Goal: Task Accomplishment & Management: Use online tool/utility

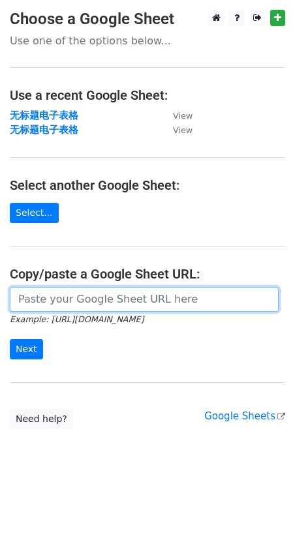
paste input "https://docs.google.com/spreadsheets/d/1bqR4BNwDZsqm6ZnAYD4mQh-Vj0UKpO3dtMXiFrZ…"
type input "https://docs.google.com/spreadsheets/d/1bqR4BNwDZsqm6ZnAYD4mQh-Vj0UKpO3dtMXiFrZ…"
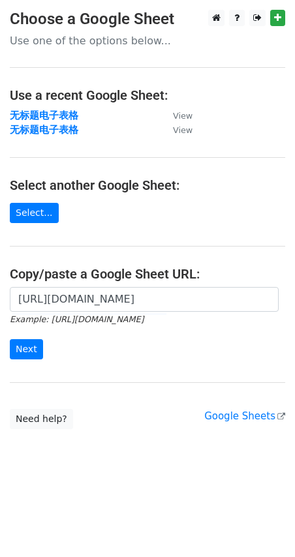
scroll to position [0, 0]
click at [11, 354] on input "Next" at bounding box center [26, 349] width 33 height 20
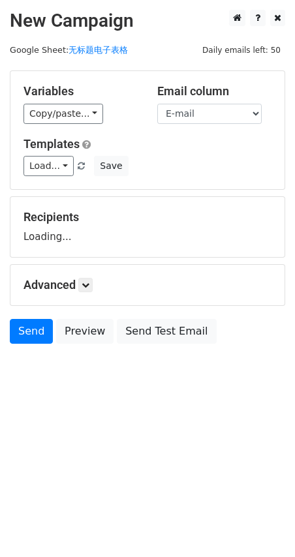
click at [231, 102] on div "Email column Name E-mail" at bounding box center [214, 104] width 134 height 40
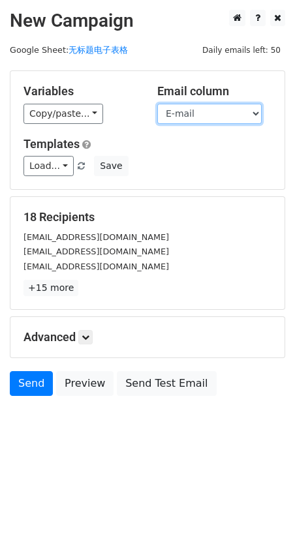
click at [231, 108] on select "Name E-mail" at bounding box center [209, 114] width 104 height 20
click at [157, 104] on select "Name E-mail" at bounding box center [209, 114] width 104 height 20
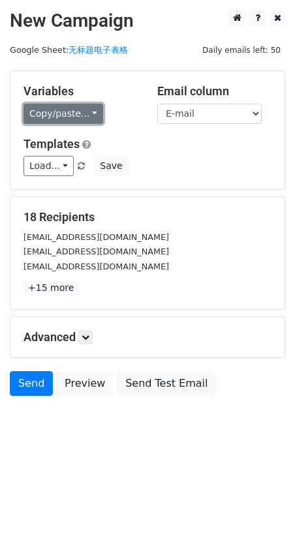
click at [95, 121] on link "Copy/paste..." at bounding box center [63, 114] width 80 height 20
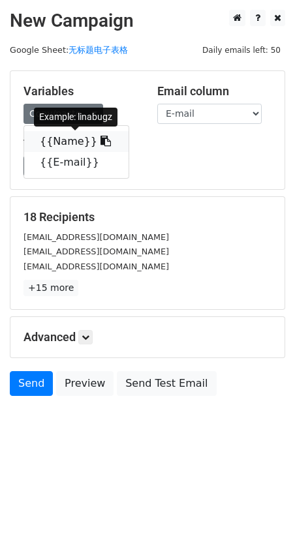
click at [97, 136] on span at bounding box center [104, 141] width 14 height 12
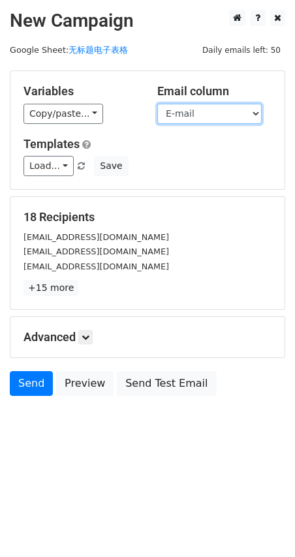
click at [229, 120] on select "Name E-mail" at bounding box center [209, 114] width 104 height 20
click at [157, 104] on select "Name E-mail" at bounding box center [209, 114] width 104 height 20
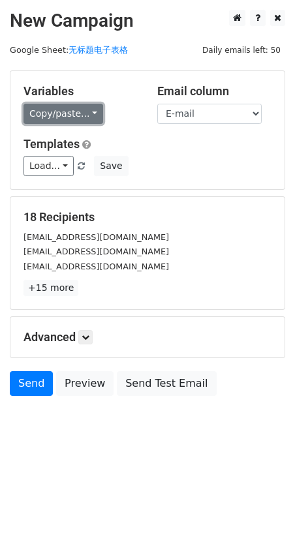
click at [85, 114] on link "Copy/paste..." at bounding box center [63, 114] width 80 height 20
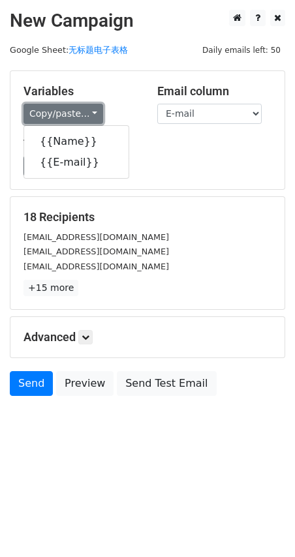
click at [85, 114] on link "Copy/paste..." at bounding box center [63, 114] width 80 height 20
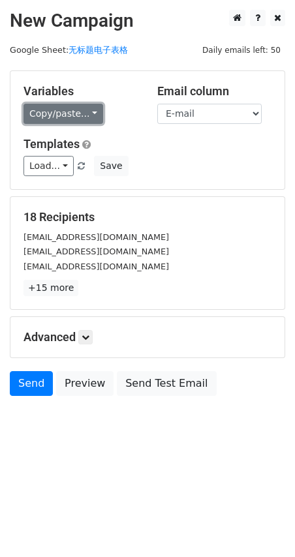
click at [85, 114] on link "Copy/paste..." at bounding box center [63, 114] width 80 height 20
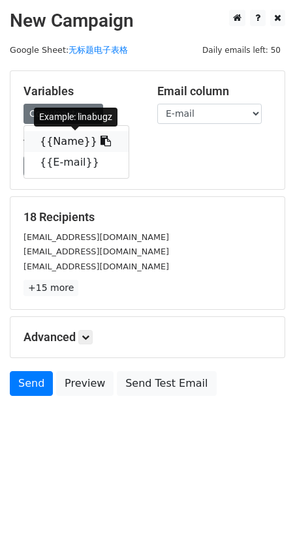
click at [100, 142] on icon at bounding box center [105, 141] width 10 height 10
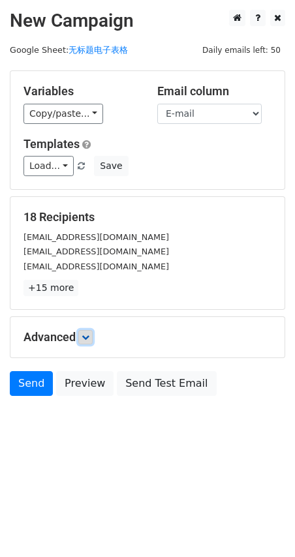
click at [82, 336] on link at bounding box center [85, 337] width 14 height 14
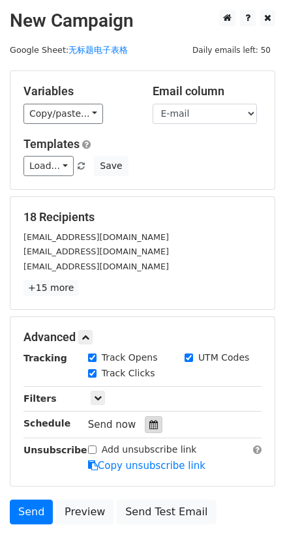
click at [151, 423] on icon at bounding box center [153, 424] width 8 height 9
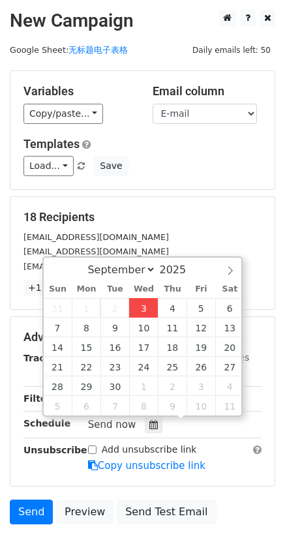
type input "[DATE] 18:13"
type input "06"
type input "13"
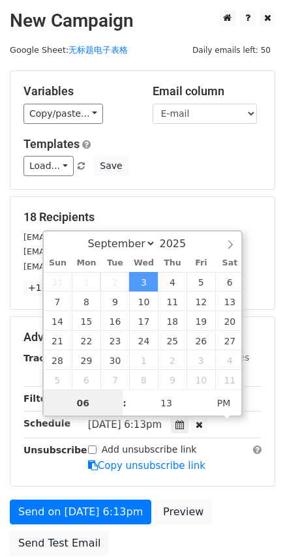
scroll to position [1, 0]
type input "10"
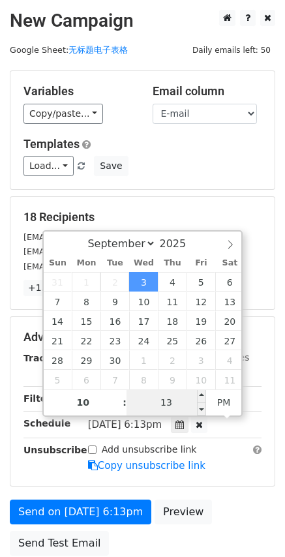
type input "[DATE] 22:13"
click at [173, 402] on input "13" at bounding box center [167, 402] width 80 height 26
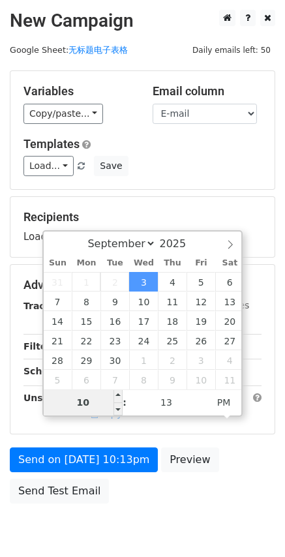
click at [70, 401] on input "10" at bounding box center [84, 402] width 80 height 26
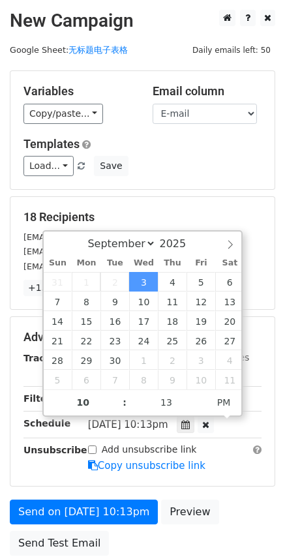
click at [242, 456] on div "Add unsubscribe link Copy unsubscribe link" at bounding box center [174, 458] width 193 height 30
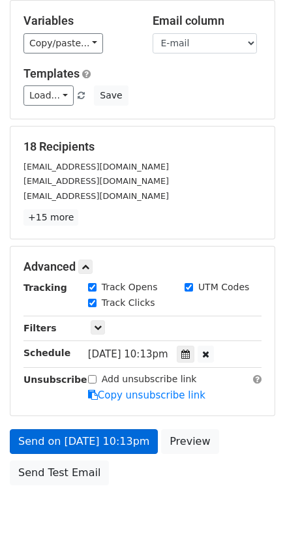
scroll to position [110, 0]
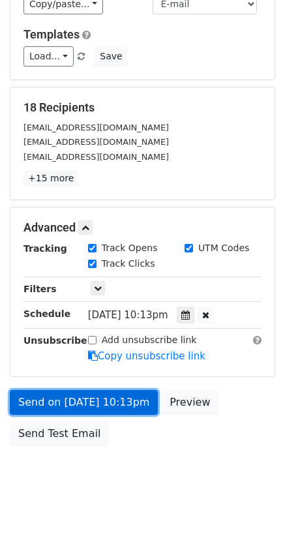
click at [75, 406] on link "Send on [DATE] 10:13pm" at bounding box center [84, 402] width 148 height 25
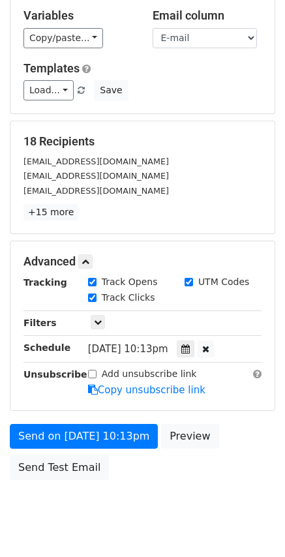
scroll to position [44, 0]
